Goal: Task Accomplishment & Management: Complete application form

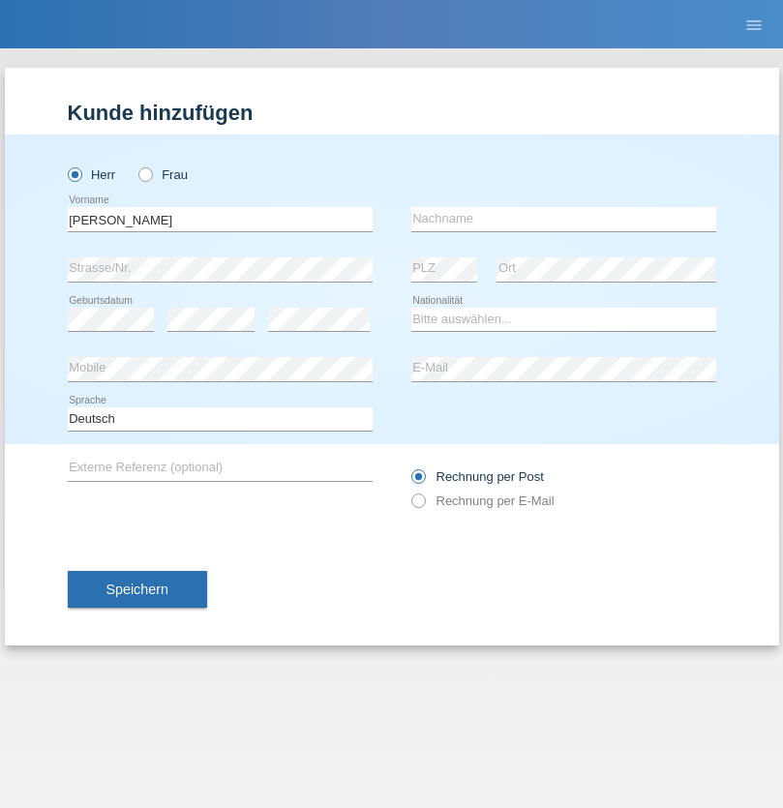
type input "Jonathan"
click at [563, 219] on input "text" at bounding box center [563, 219] width 305 height 24
type input "Bezzola"
select select "CH"
radio input "true"
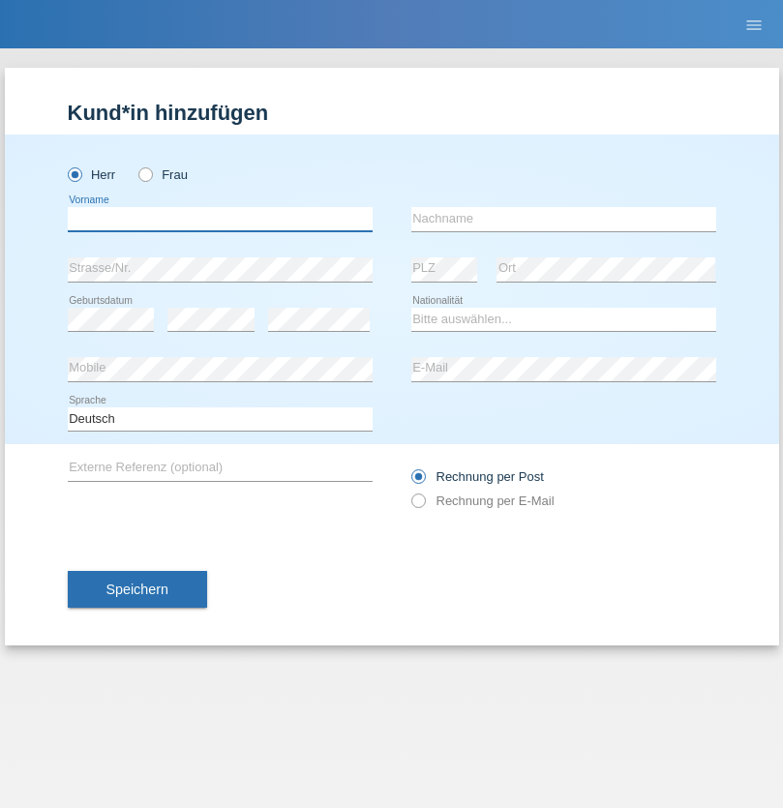
click at [220, 219] on input "text" at bounding box center [220, 219] width 305 height 24
type input "Laszlo Patrik"
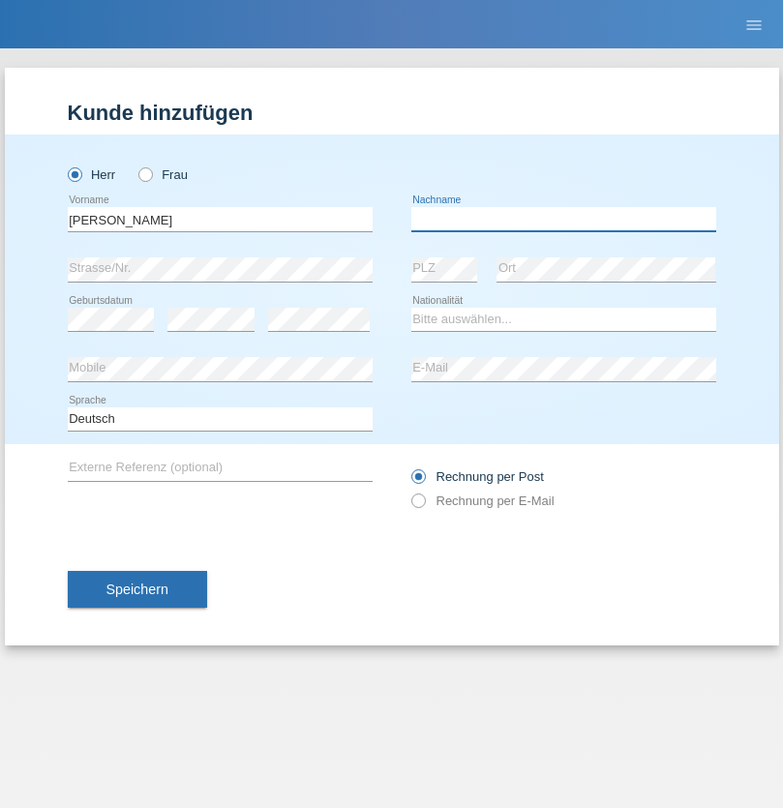
click at [563, 219] on input "text" at bounding box center [563, 219] width 305 height 24
type input "Serban"
select select "MG"
select select "C"
select select "22"
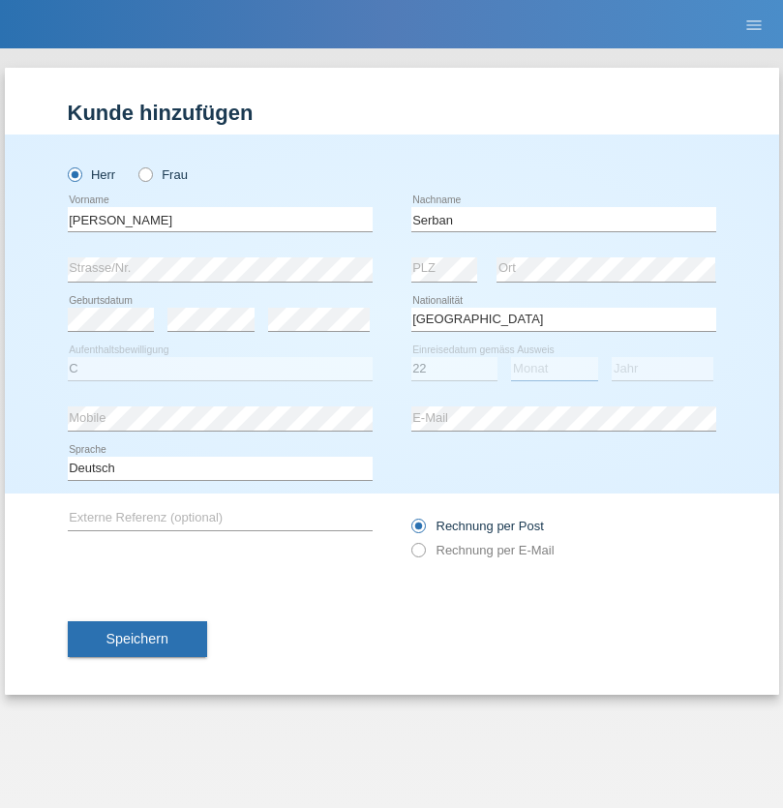
select select "06"
select select "2021"
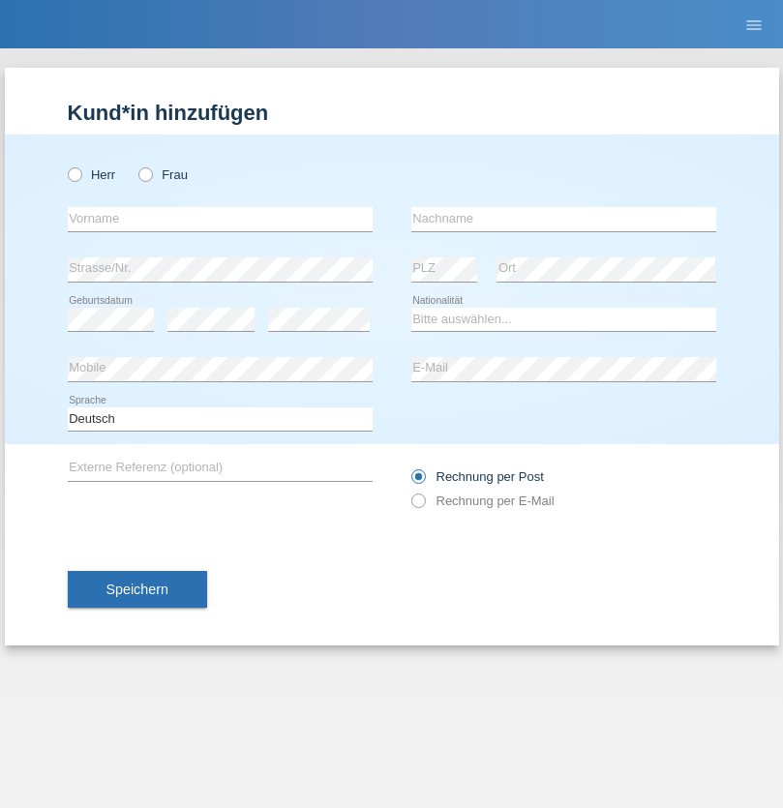
radio input "true"
click at [220, 219] on input "text" at bounding box center [220, 219] width 305 height 24
type input "[PERSON_NAME]"
click at [563, 219] on input "text" at bounding box center [563, 219] width 305 height 24
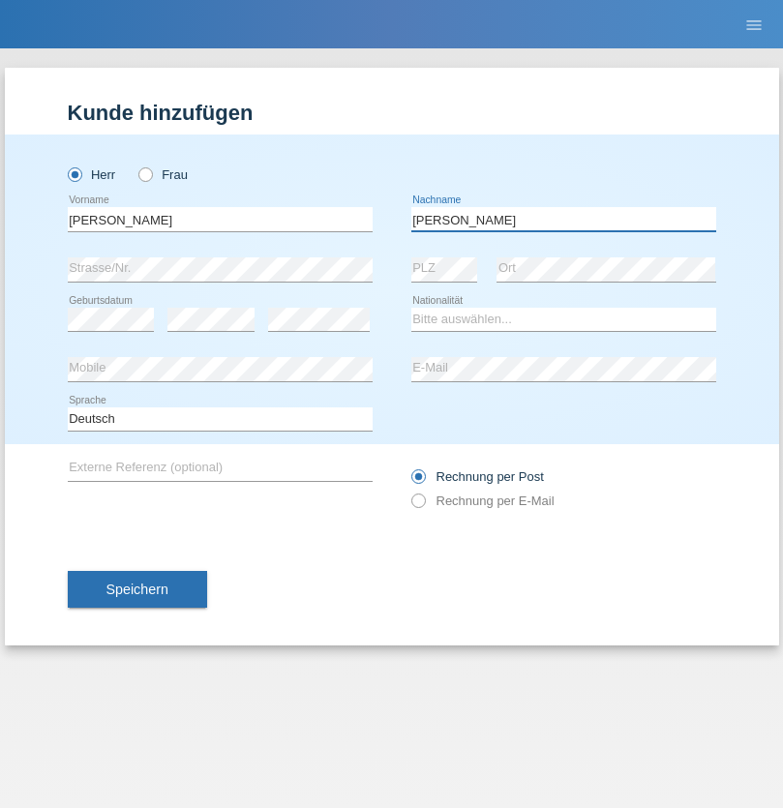
type input "Eberle"
select select "CH"
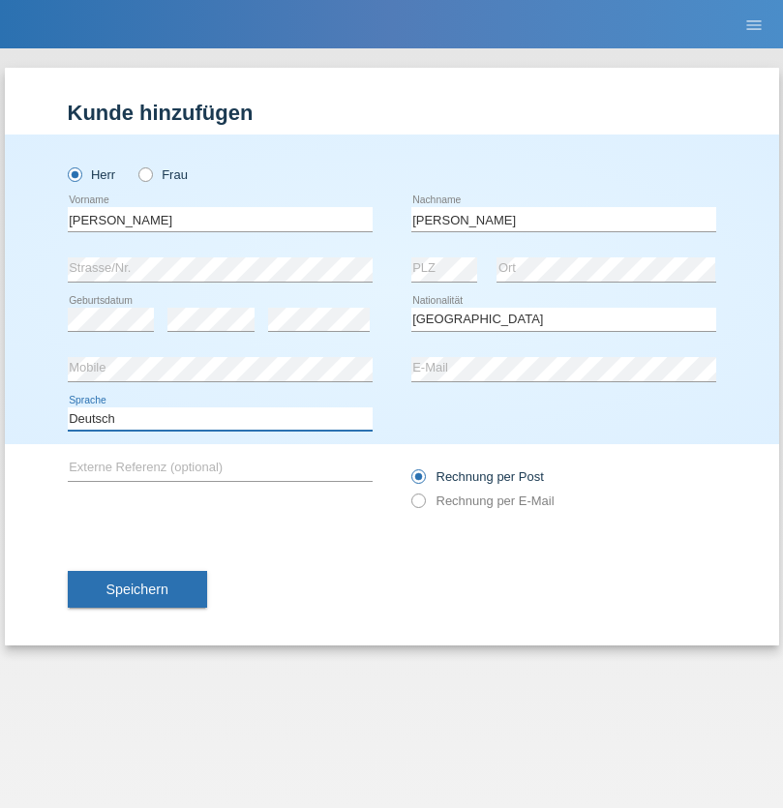
select select "en"
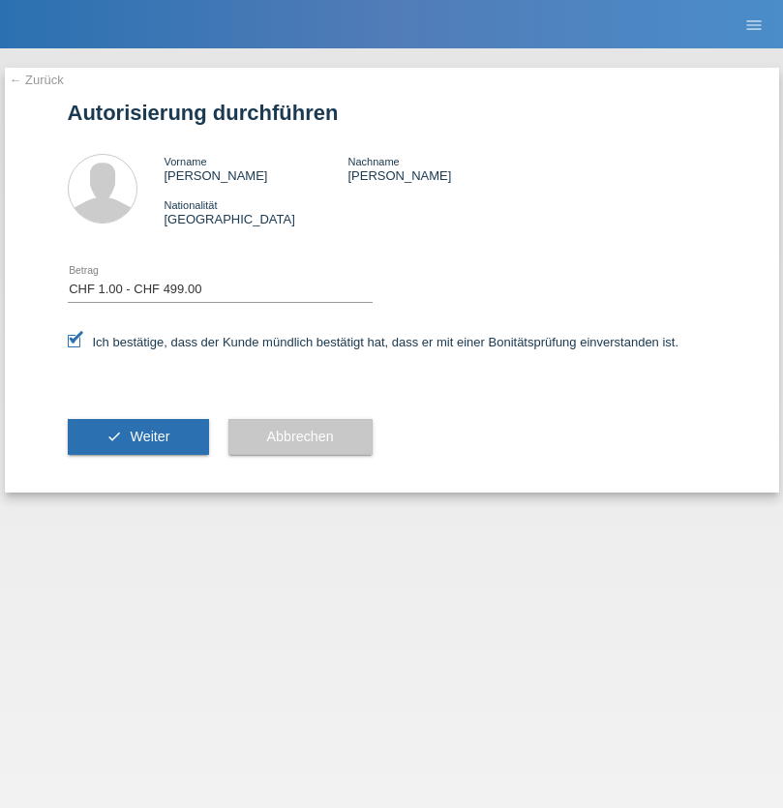
select select "1"
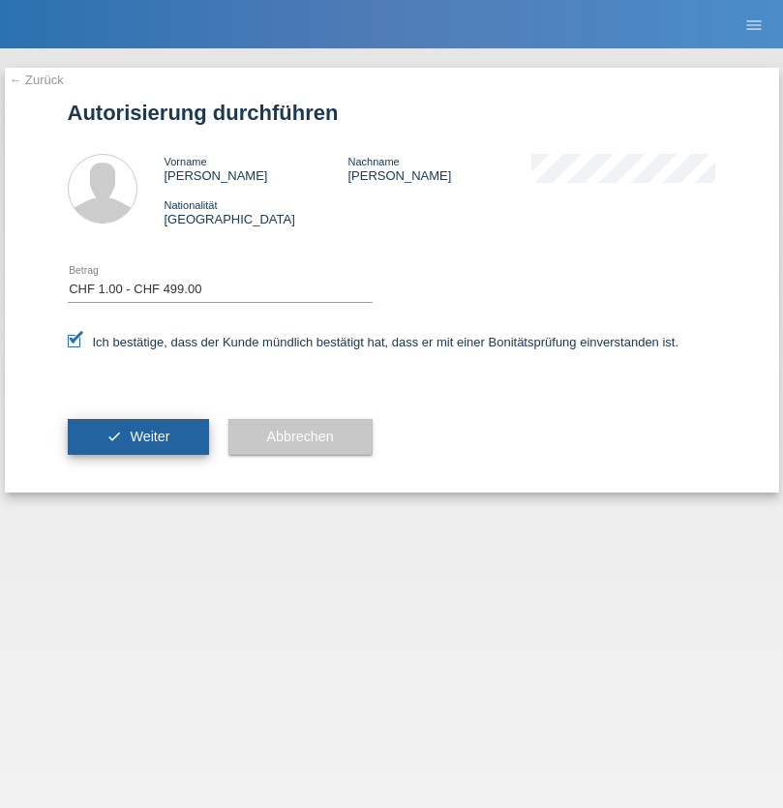
click at [137, 437] on span "Weiter" at bounding box center [150, 436] width 40 height 15
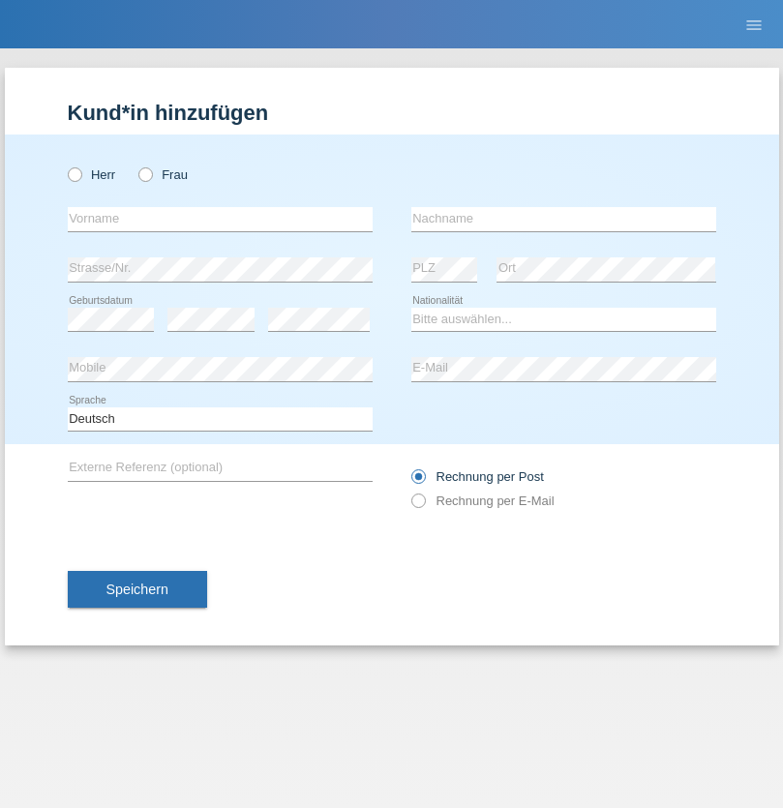
radio input "true"
click at [220, 219] on input "text" at bounding box center [220, 219] width 305 height 24
type input "Hesham"
click at [563, 219] on input "text" at bounding box center [563, 219] width 305 height 24
type input "[PERSON_NAME]"
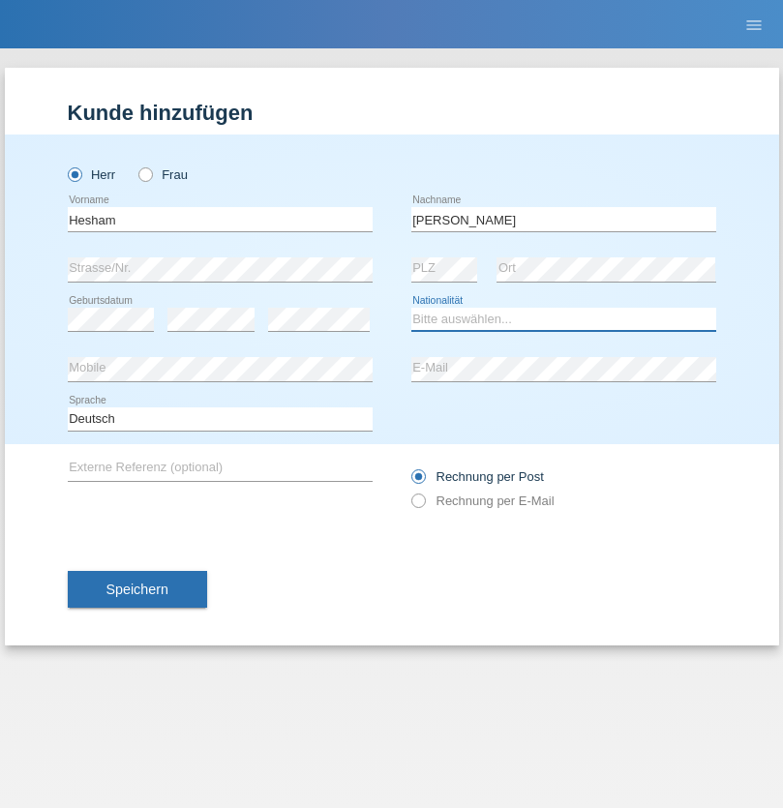
select select "SY"
select select "C"
select select "08"
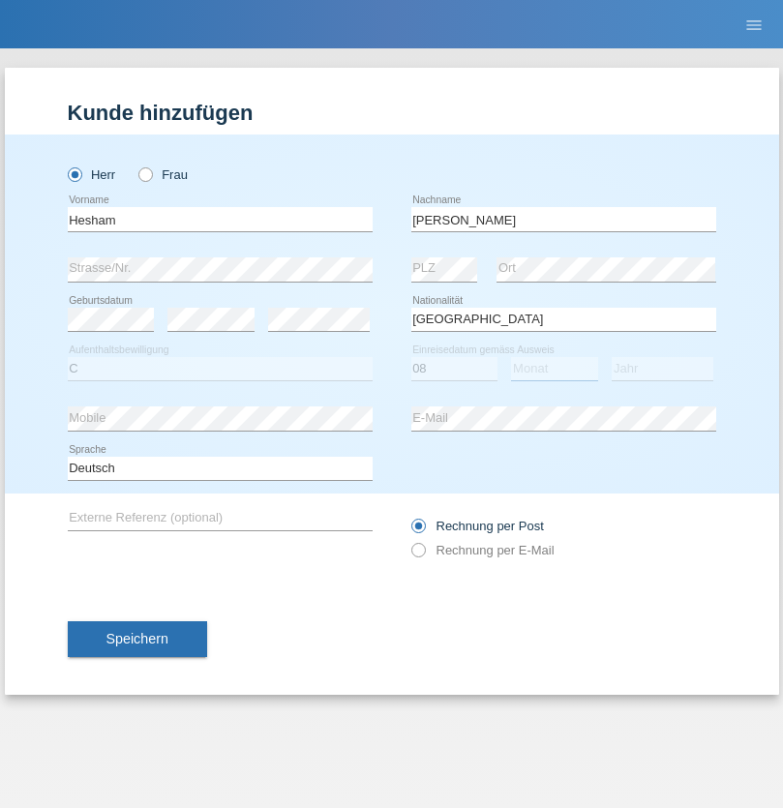
select select "08"
select select "1967"
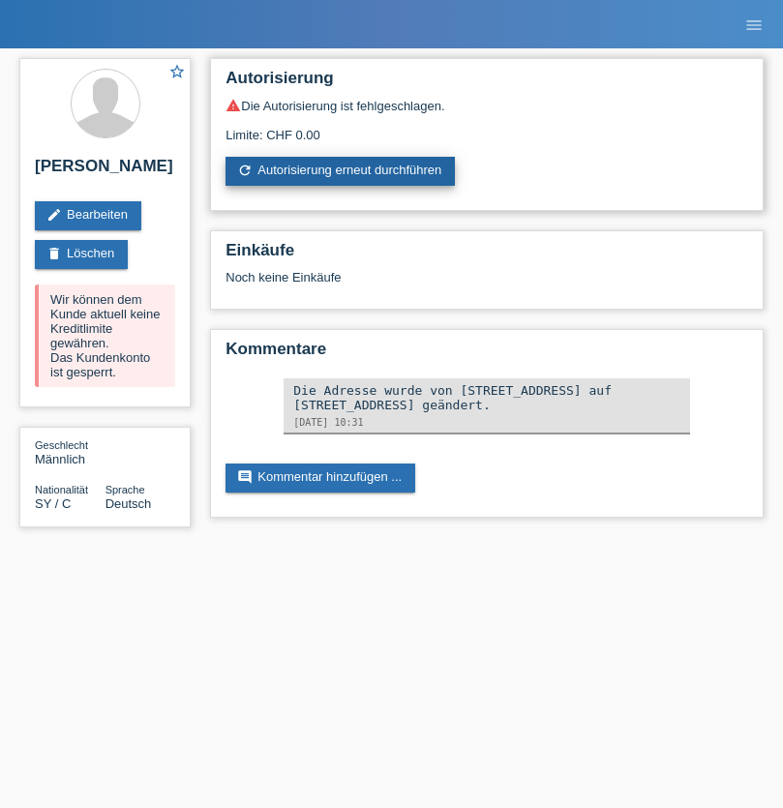
click at [342, 171] on link "refresh Autorisierung erneut durchführen" at bounding box center [340, 171] width 229 height 29
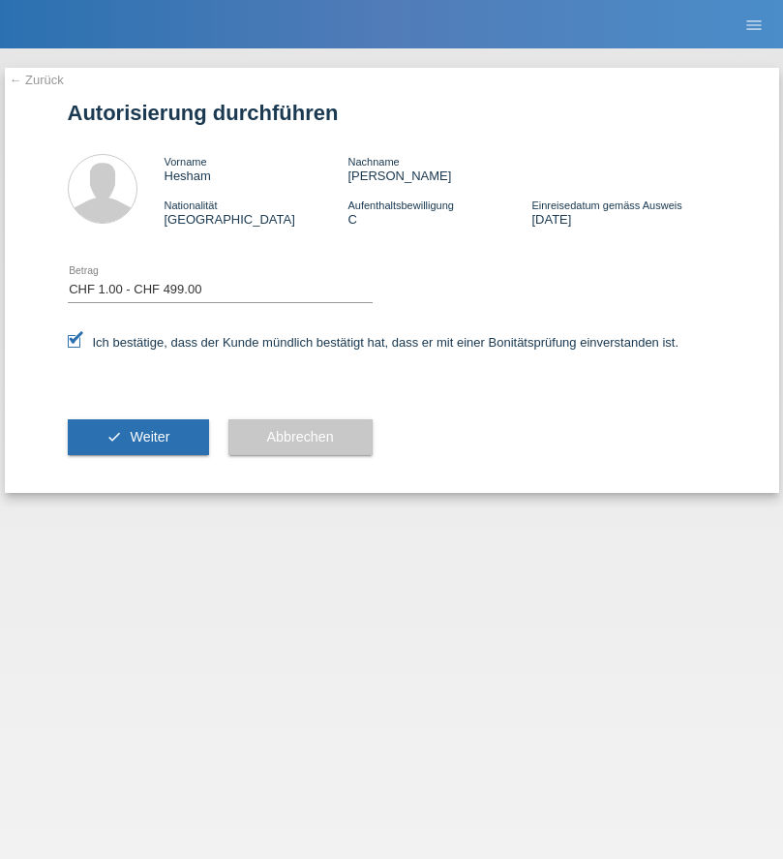
select select "1"
click at [137, 437] on span "Weiter" at bounding box center [150, 436] width 40 height 15
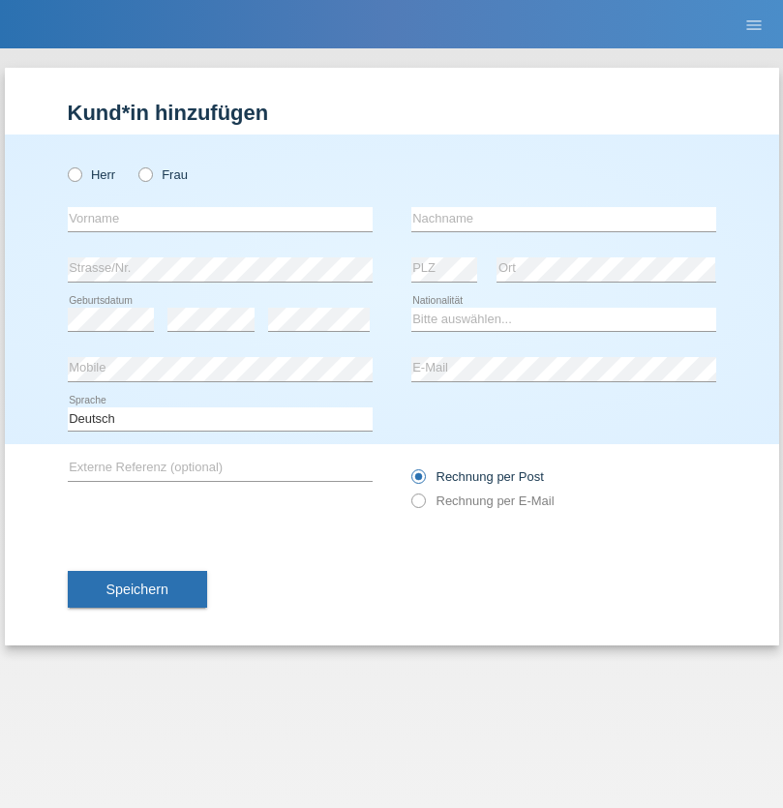
radio input "true"
click at [220, 219] on input "text" at bounding box center [220, 219] width 305 height 24
type input "Oliver"
click at [563, 219] on input "text" at bounding box center [563, 219] width 305 height 24
type input "Hager"
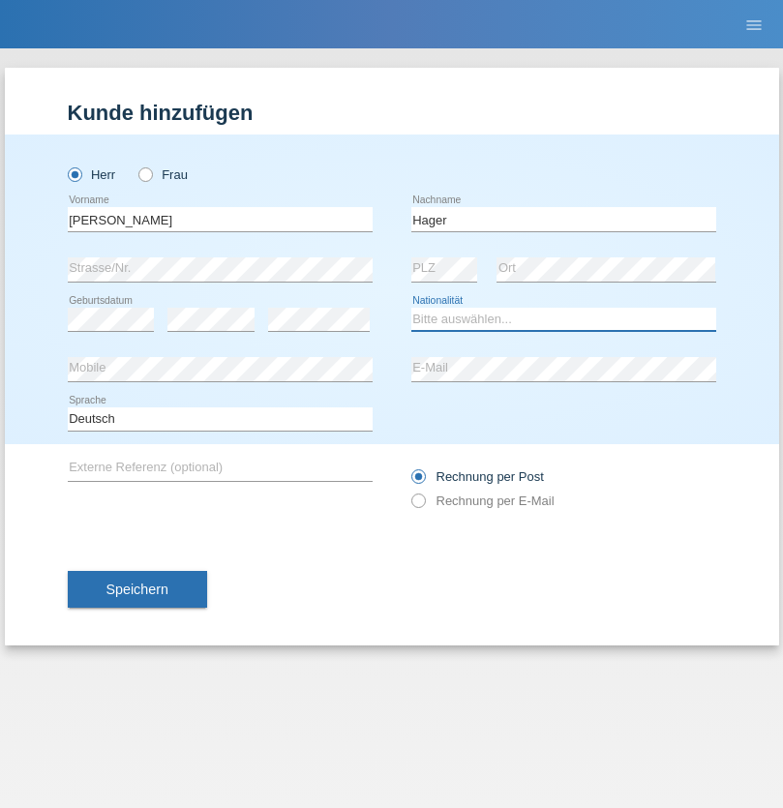
select select "CH"
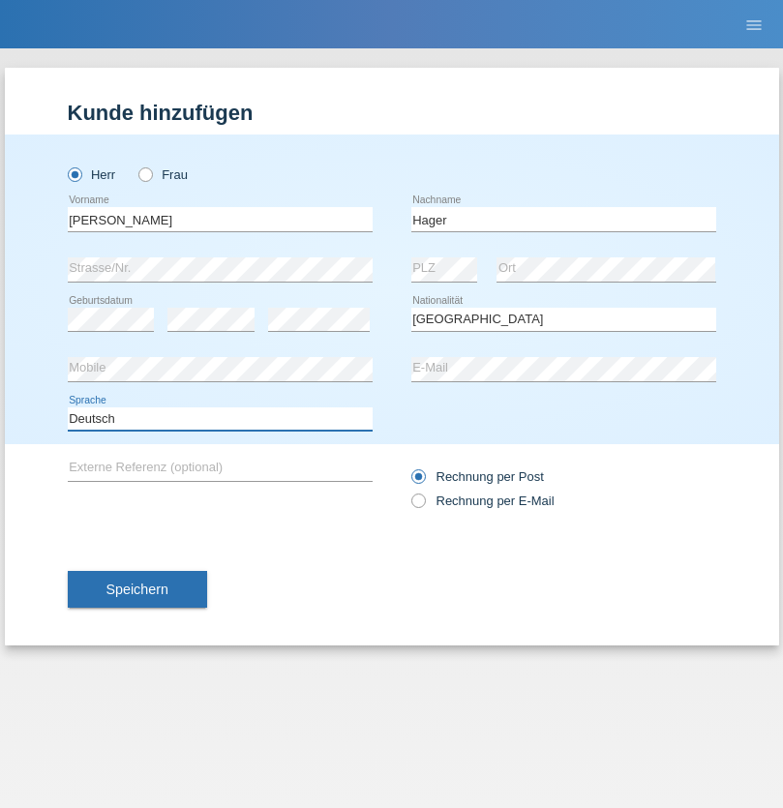
select select "en"
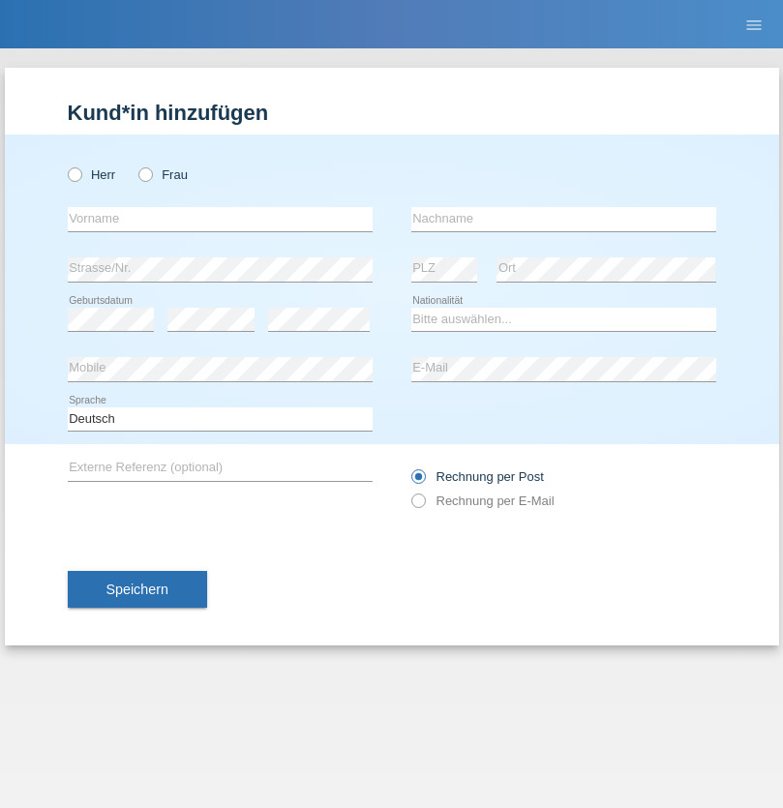
radio input "true"
click at [220, 219] on input "text" at bounding box center [220, 219] width 305 height 24
type input "[PERSON_NAME]"
click at [563, 219] on input "text" at bounding box center [563, 219] width 305 height 24
type input "Baloh"
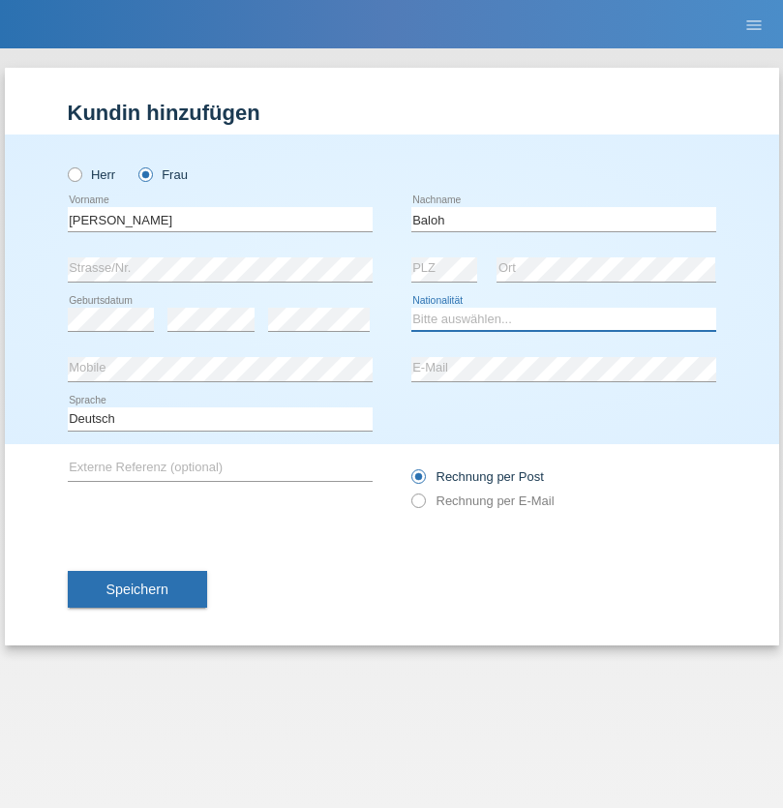
select select "UA"
select select "C"
select select "09"
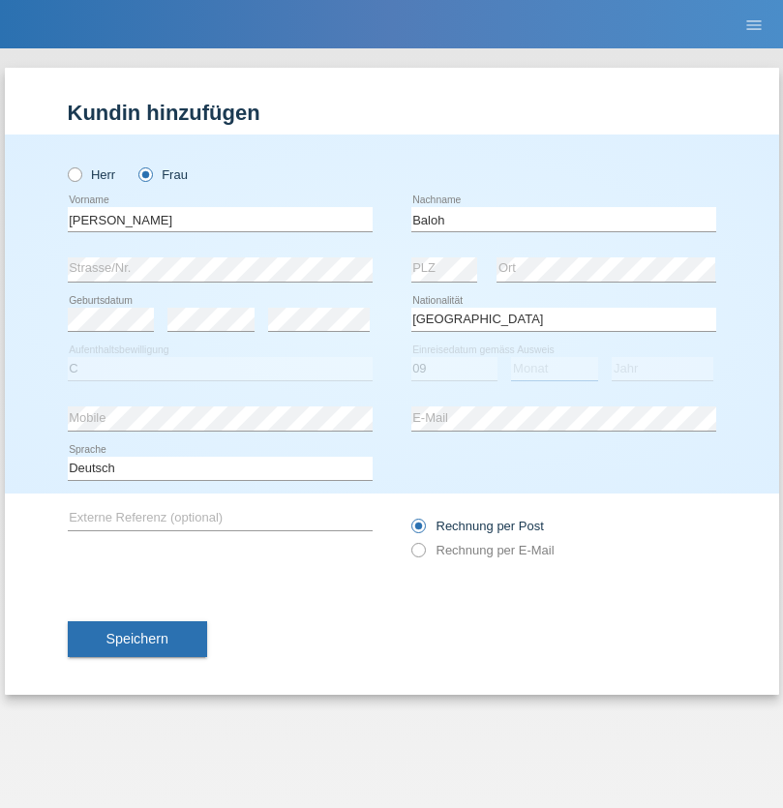
select select "05"
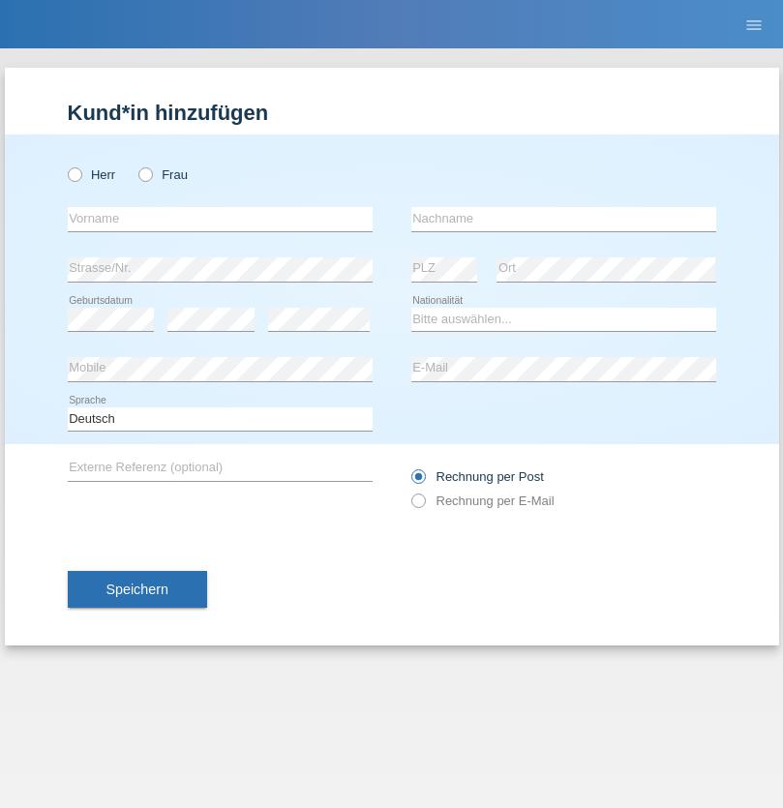
radio input "true"
click at [220, 219] on input "text" at bounding box center [220, 219] width 305 height 24
type input "[PERSON_NAME]"
click at [563, 219] on input "text" at bounding box center [563, 219] width 305 height 24
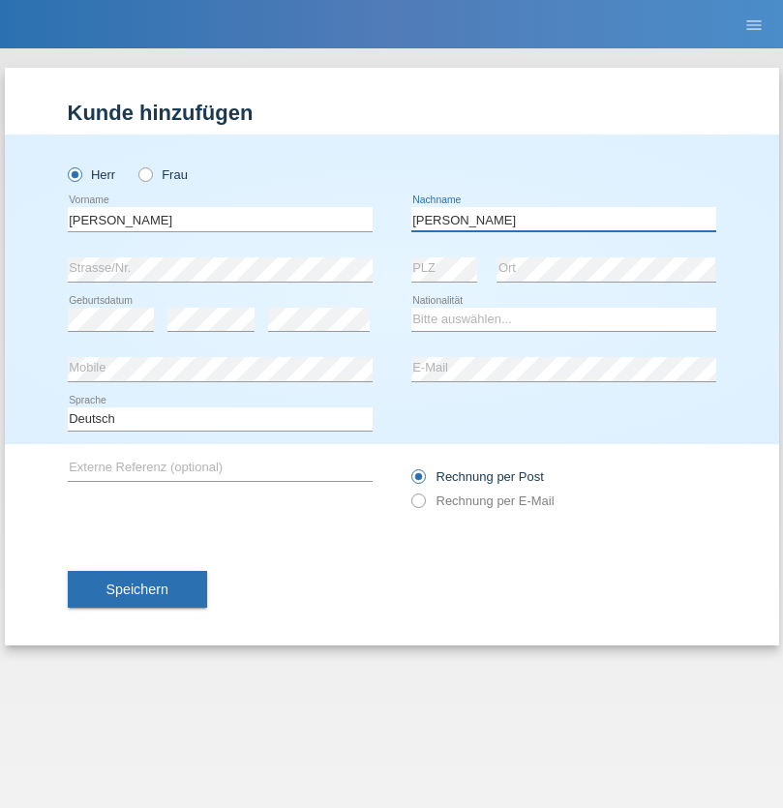
type input "[PERSON_NAME]"
select select "ES"
select select "C"
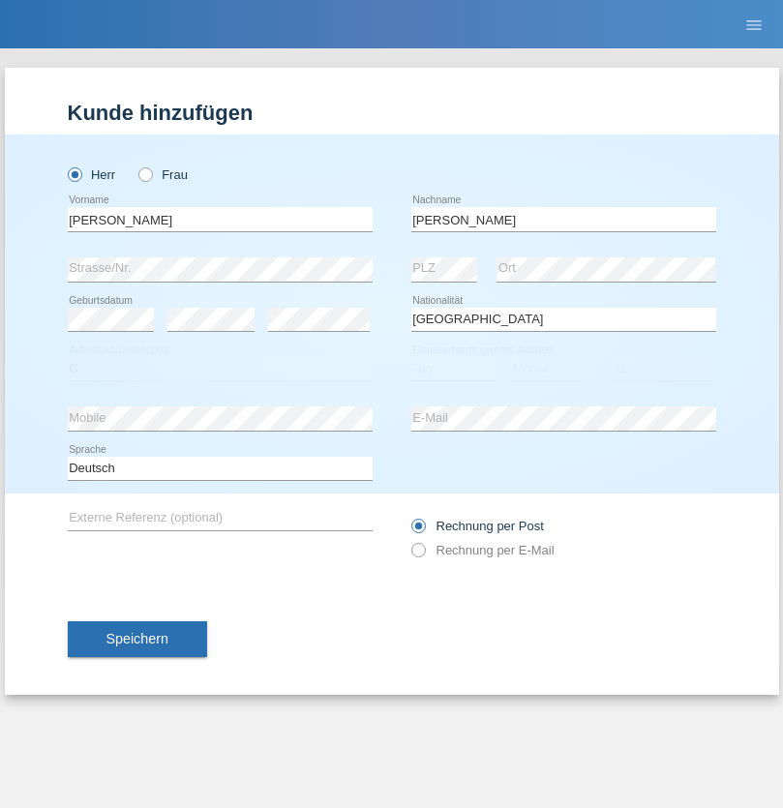
select select "21"
select select "10"
select select "2020"
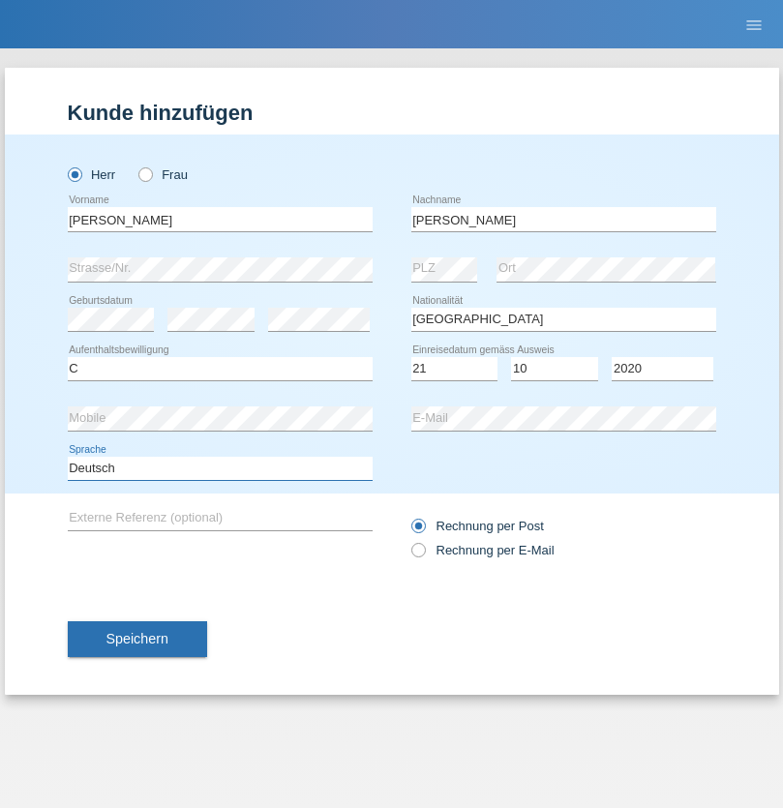
select select "en"
